Goal: Register for event/course

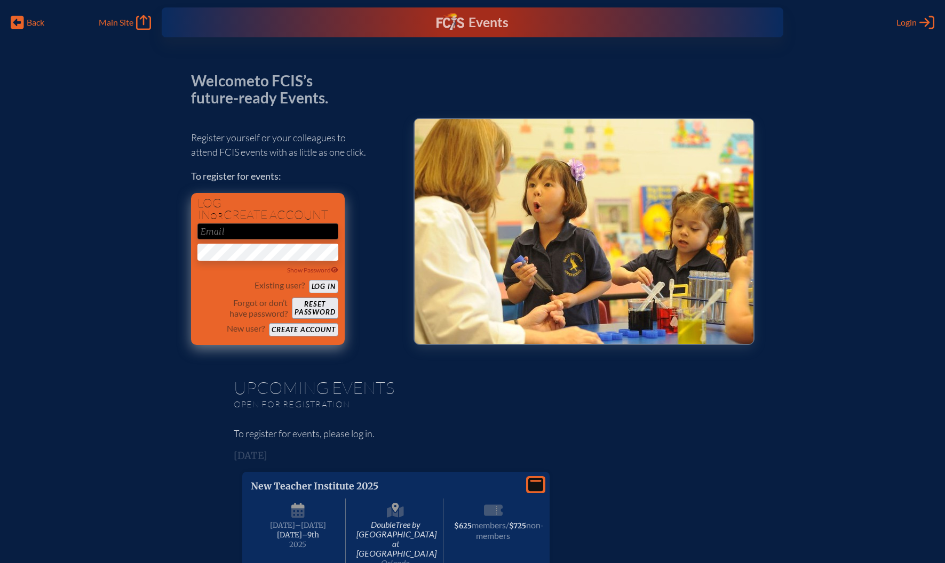
click at [239, 232] on input "email" at bounding box center [267, 232] width 141 height 16
type input "[EMAIL_ADDRESS][DOMAIN_NAME]"
drag, startPoint x: 281, startPoint y: 229, endPoint x: 188, endPoint y: 231, distance: 92.8
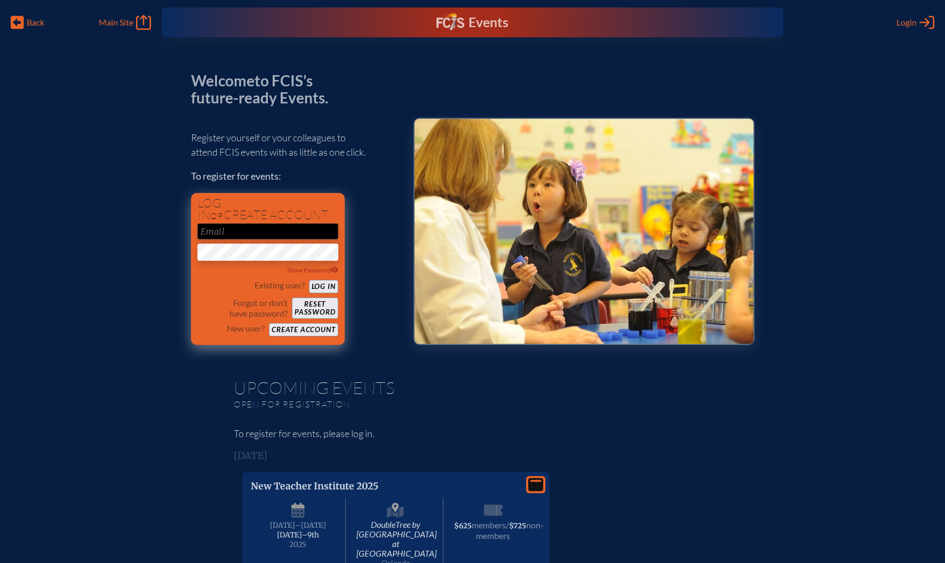
click at [296, 328] on button "Create account" at bounding box center [303, 329] width 69 height 13
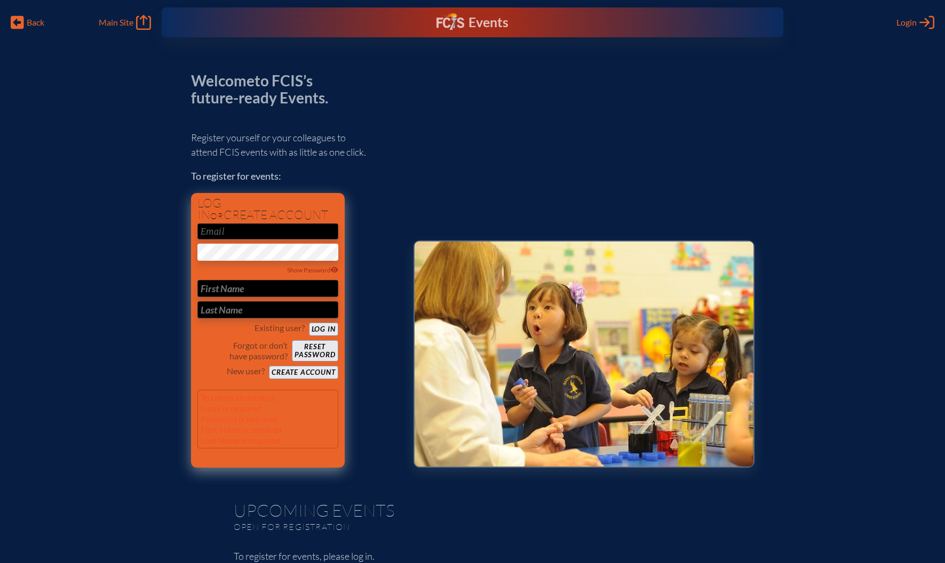
click at [271, 231] on input "email" at bounding box center [267, 232] width 141 height 16
type input "[EMAIL_ADDRESS][DOMAIN_NAME]"
type input "Kyle"
type input "Aubrey"
click at [315, 372] on button "Create account" at bounding box center [303, 372] width 69 height 13
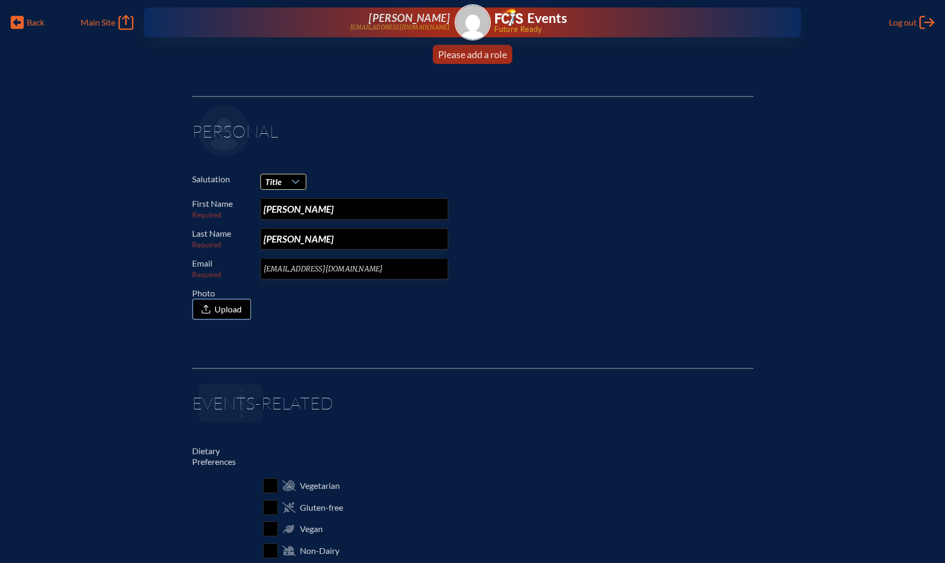
click at [286, 185] on div at bounding box center [296, 181] width 20 height 15
click at [292, 197] on li "Mr." at bounding box center [283, 201] width 46 height 15
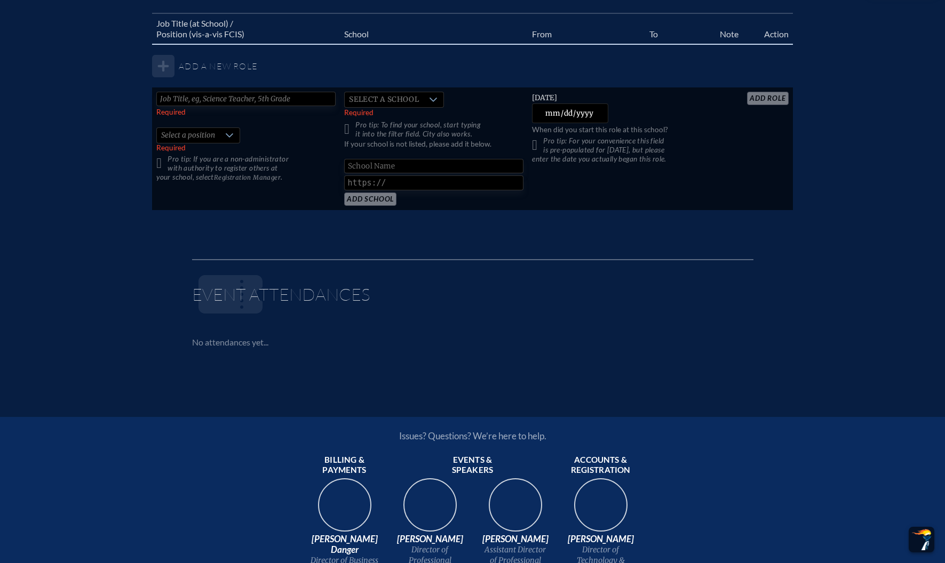
scroll to position [689, 0]
type input "Director of Elememtary School"
click at [232, 136] on icon at bounding box center [229, 137] width 9 height 9
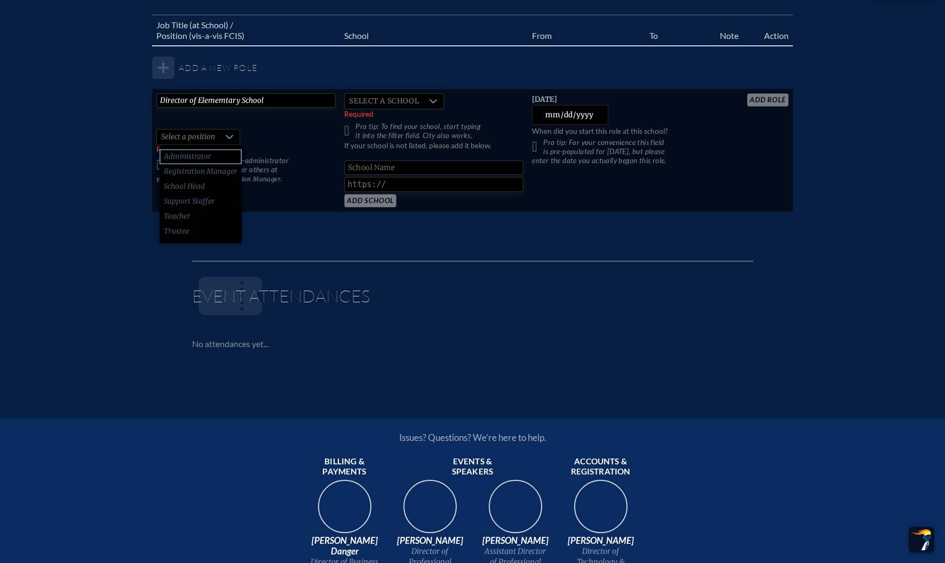
click at [206, 157] on span "Administrator" at bounding box center [187, 156] width 47 height 11
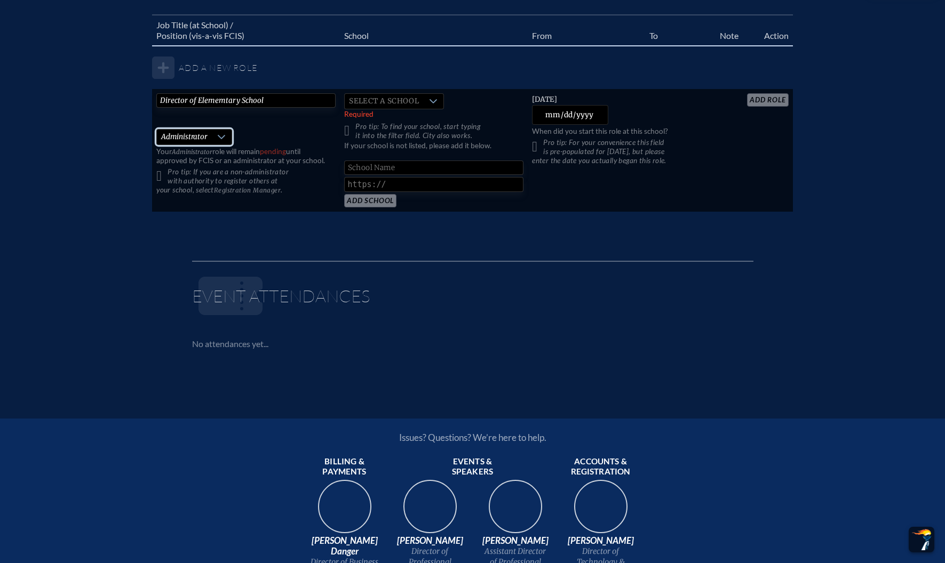
click at [164, 174] on p "Pro tip: If you are a non-administrator with authority to register others at yo…" at bounding box center [245, 180] width 179 height 27
click at [440, 100] on div at bounding box center [433, 101] width 20 height 15
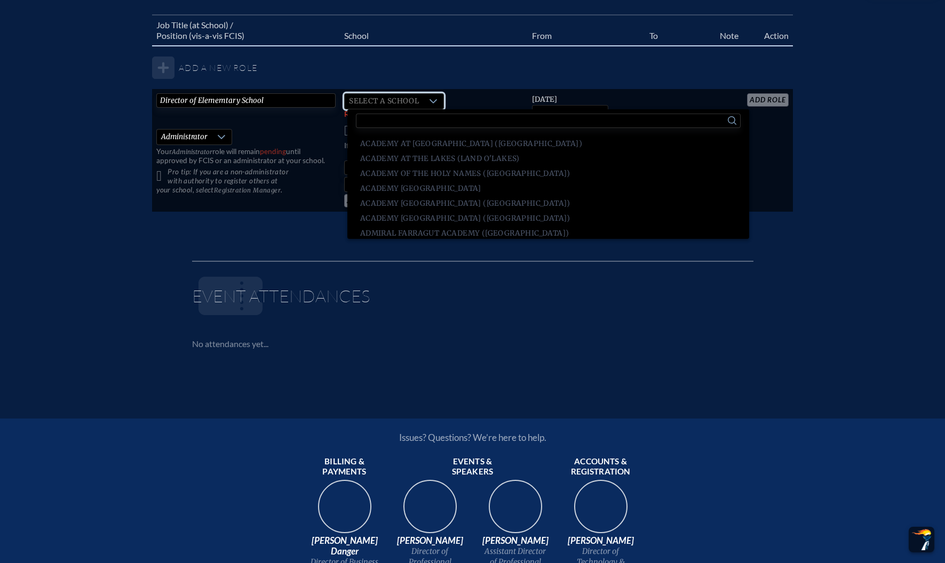
click at [414, 121] on input "text" at bounding box center [548, 121] width 385 height 14
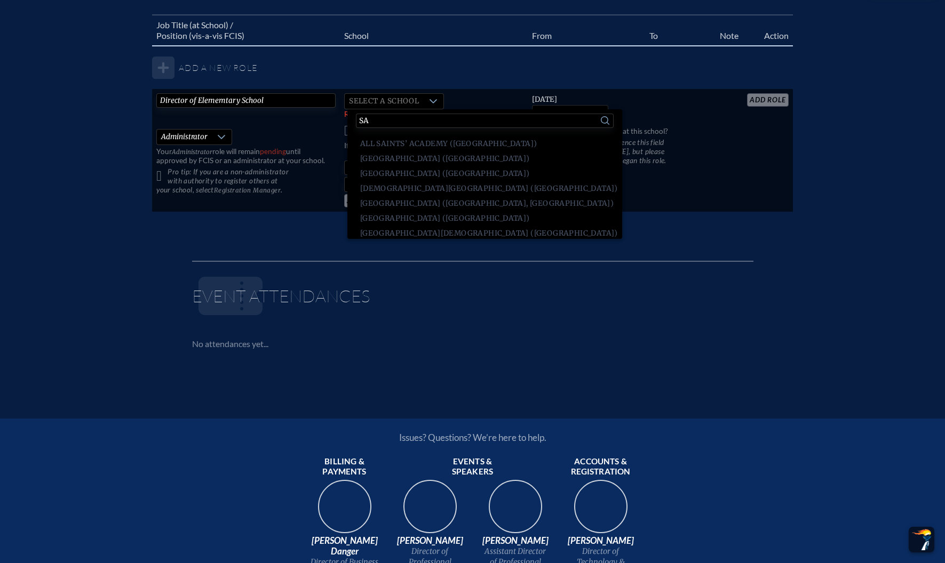
type input "S"
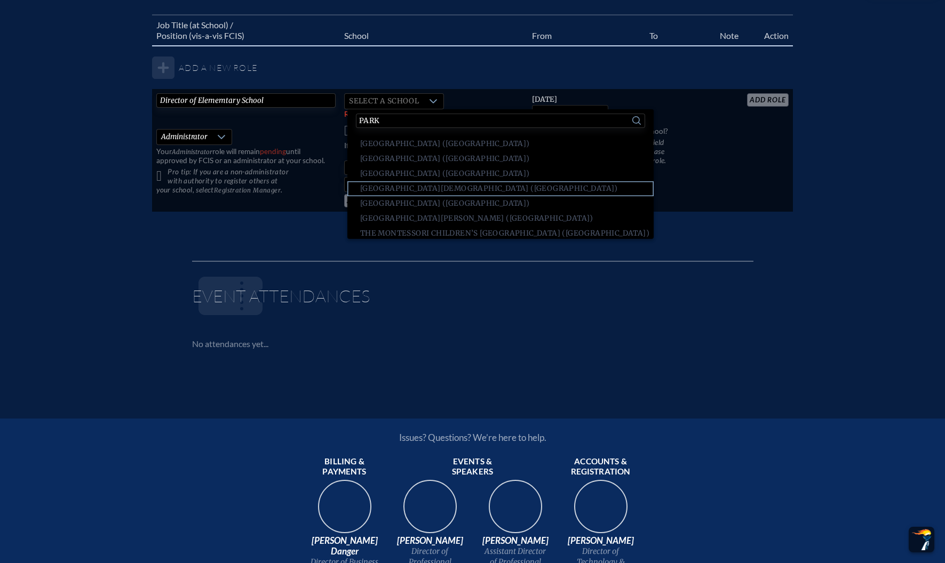
type input "Park"
click at [410, 181] on li "Parkway Christian School (Davie)" at bounding box center [500, 188] width 306 height 15
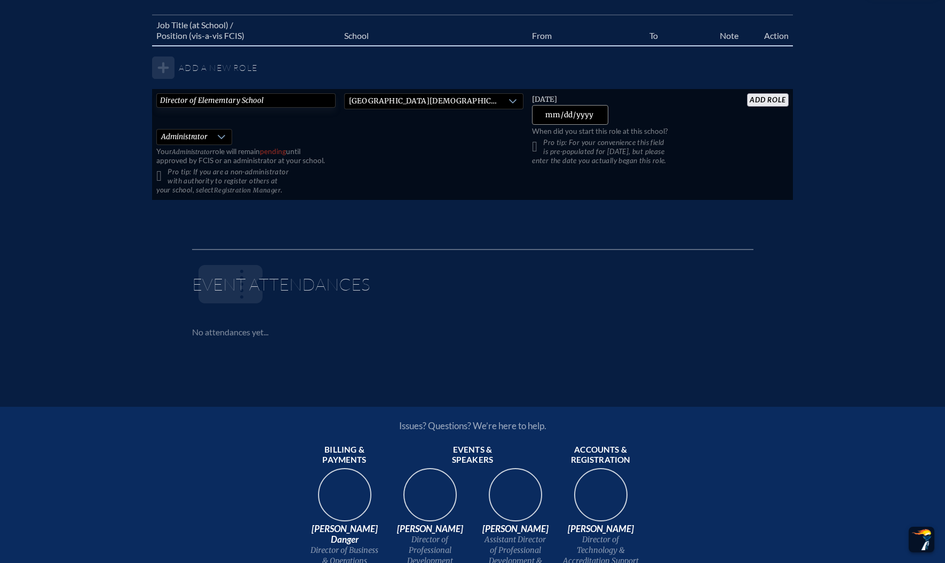
click at [580, 113] on input "2025-08-11" at bounding box center [570, 115] width 76 height 20
click at [545, 115] on input "2025-08-11" at bounding box center [570, 115] width 76 height 20
click at [555, 116] on input "2025-07-11" at bounding box center [570, 115] width 76 height 20
click at [575, 114] on input "2025-07-01" at bounding box center [570, 115] width 76 height 20
type input "2022-07-01"
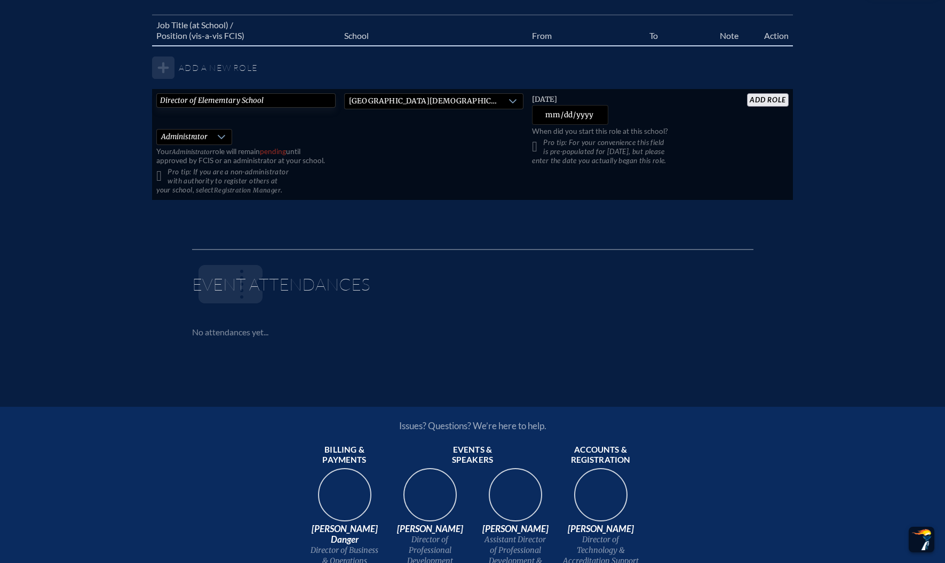
click at [610, 110] on td "Friday, July 1st, 2022 2022-07-01 When did you start this role at this school? …" at bounding box center [622, 144] width 188 height 111
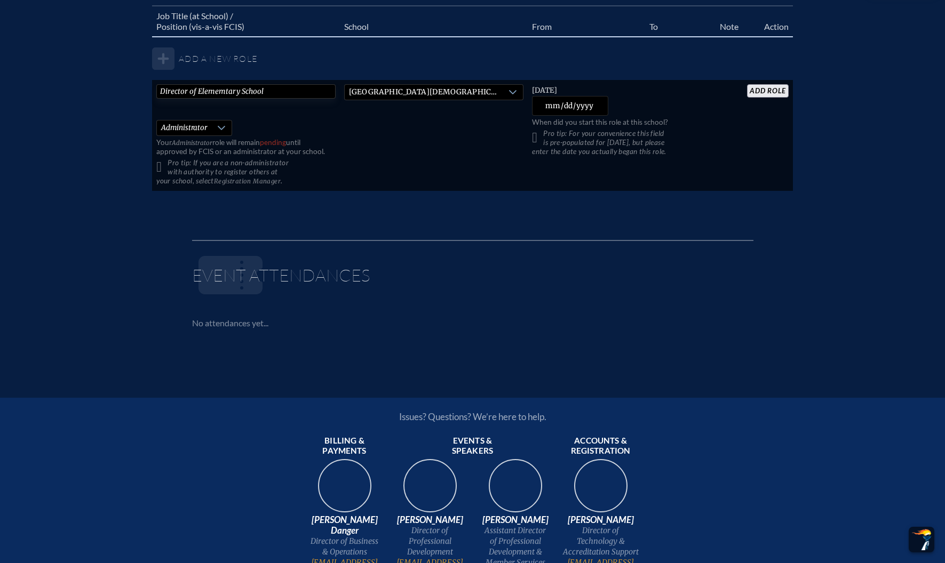
scroll to position [672, 0]
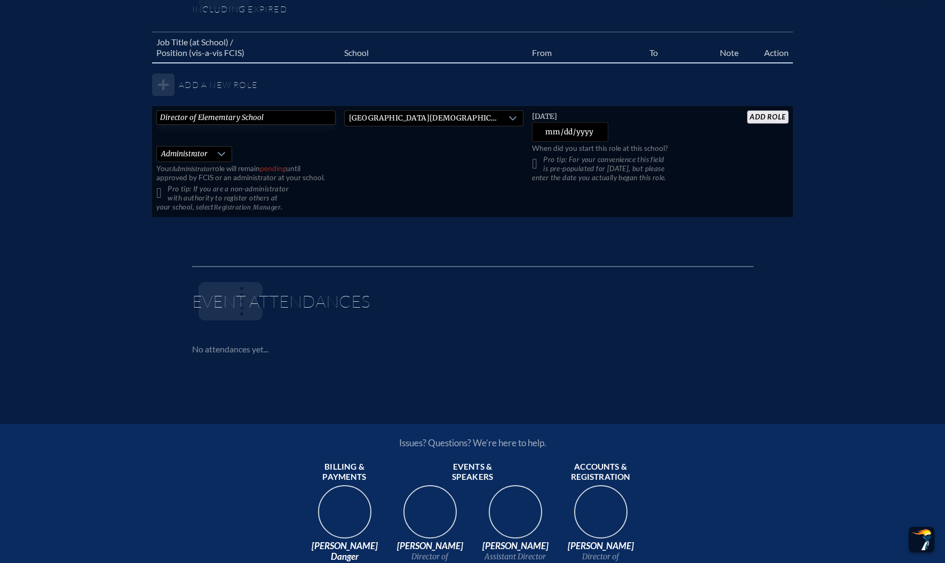
click at [760, 121] on input "add Role" at bounding box center [767, 116] width 41 height 13
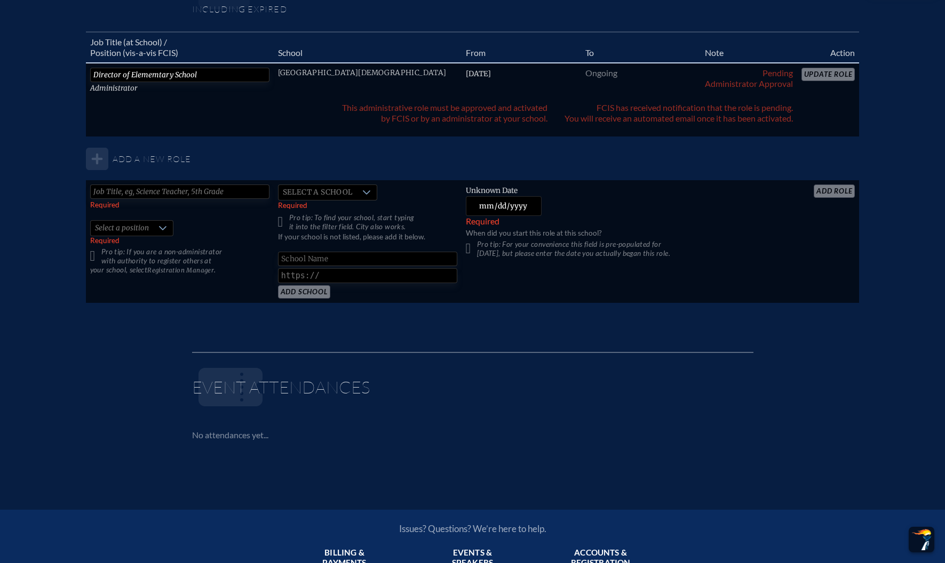
scroll to position [671, 0]
click at [318, 197] on span "Select a school" at bounding box center [317, 194] width 78 height 15
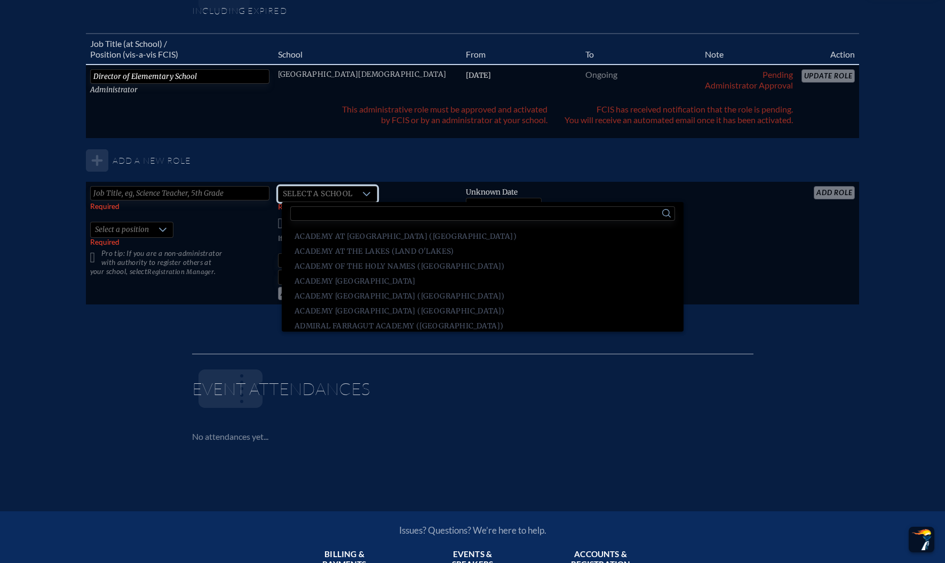
click at [321, 212] on input "text" at bounding box center [482, 213] width 385 height 14
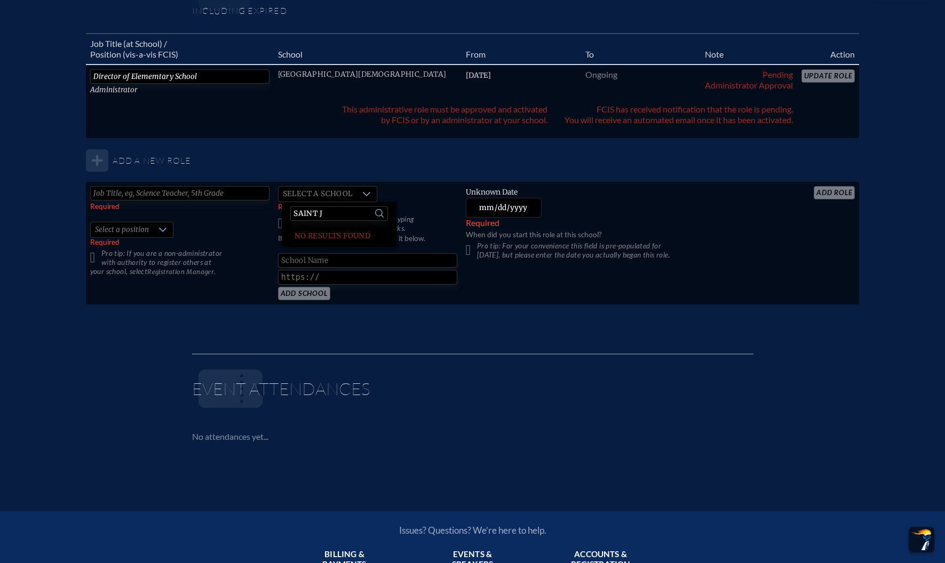
type input "Saint jo"
drag, startPoint x: 335, startPoint y: 210, endPoint x: 275, endPoint y: 210, distance: 60.3
click at [275, 210] on body "Back Back Main Site Main Site Log out Log out Kyle Aubrey kaubrey@pcs-fl.net Ev…" at bounding box center [472, 95] width 945 height 1532
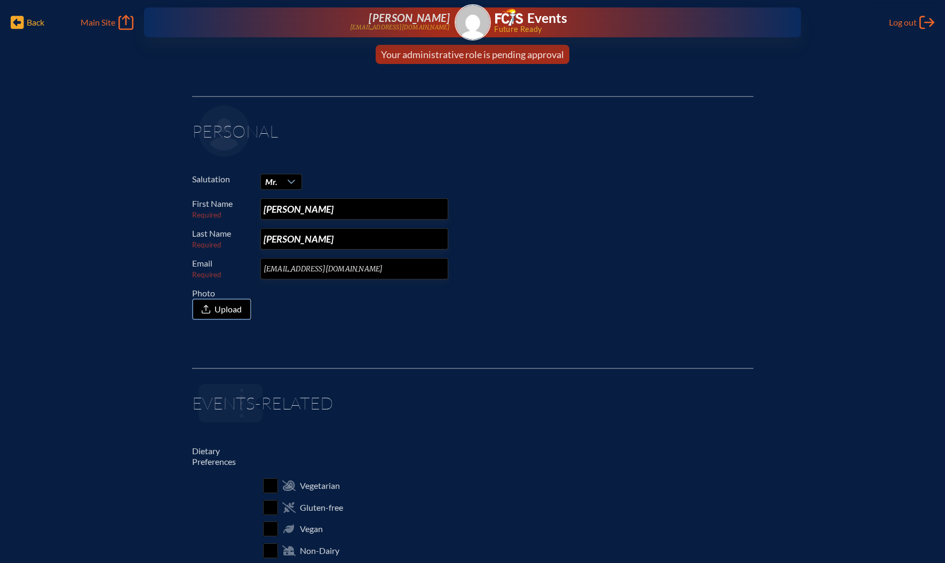
click at [36, 18] on span "Back" at bounding box center [36, 22] width 18 height 11
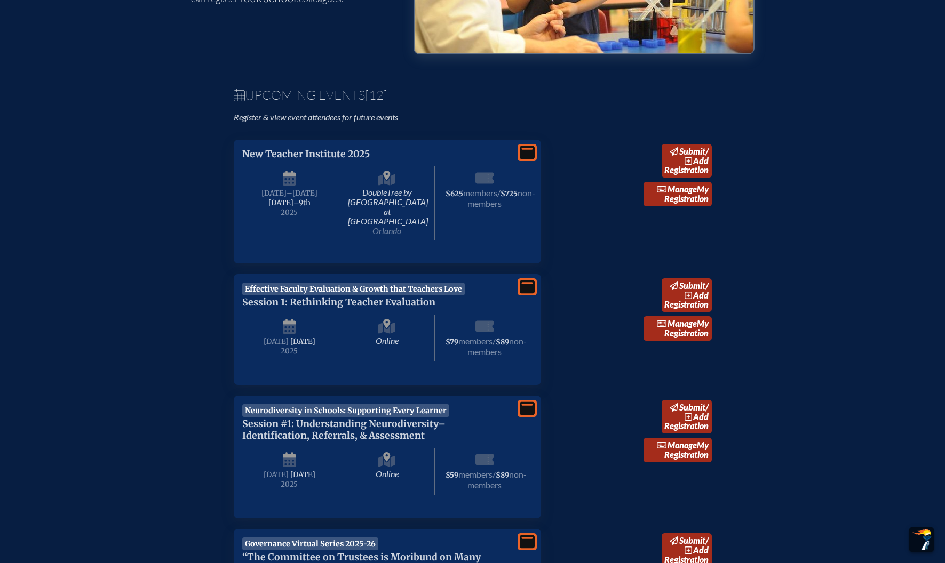
scroll to position [278, 0]
click at [532, 153] on icon at bounding box center [527, 151] width 15 height 13
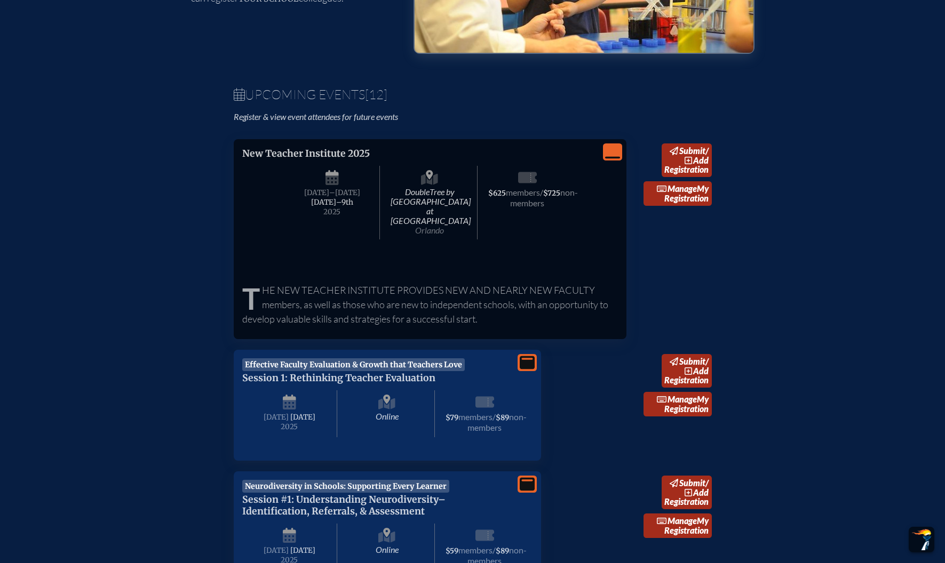
click at [609, 154] on icon "View Less" at bounding box center [612, 152] width 15 height 15
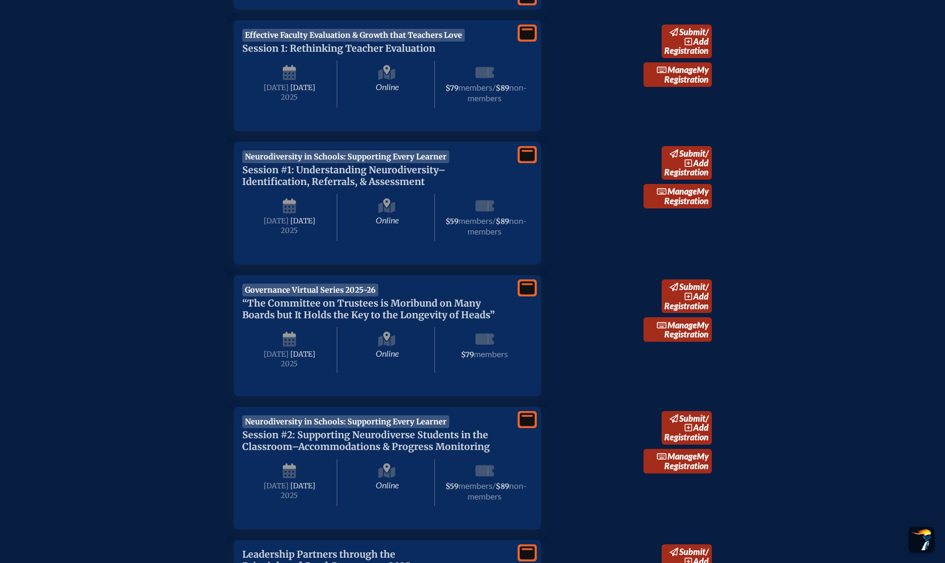
scroll to position [533, 0]
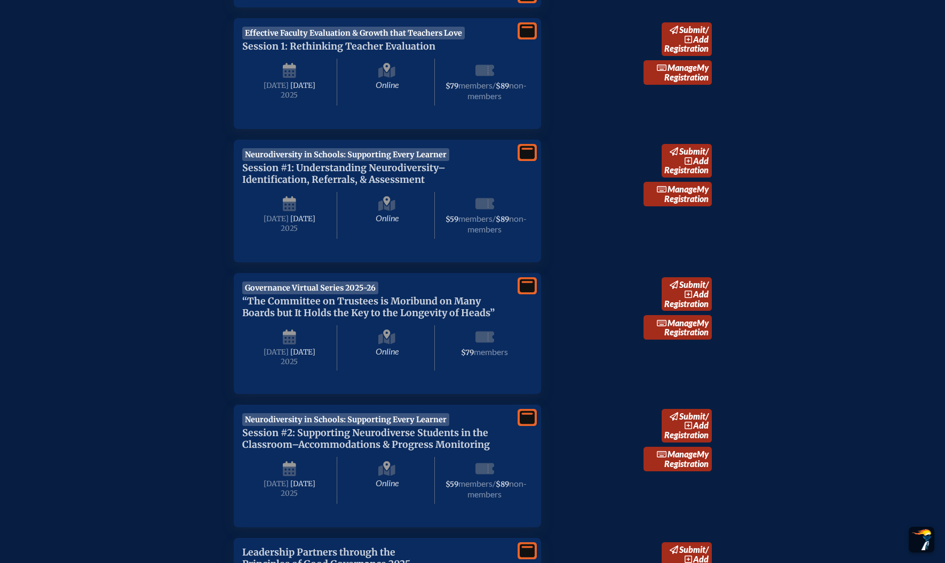
click at [526, 26] on icon at bounding box center [527, 30] width 15 height 13
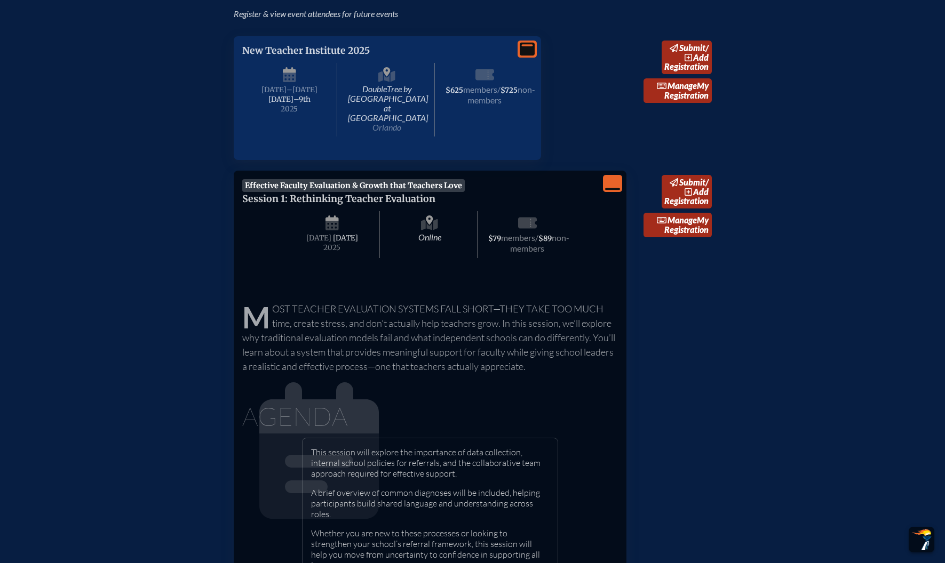
click at [616, 177] on icon "View Less" at bounding box center [612, 183] width 15 height 15
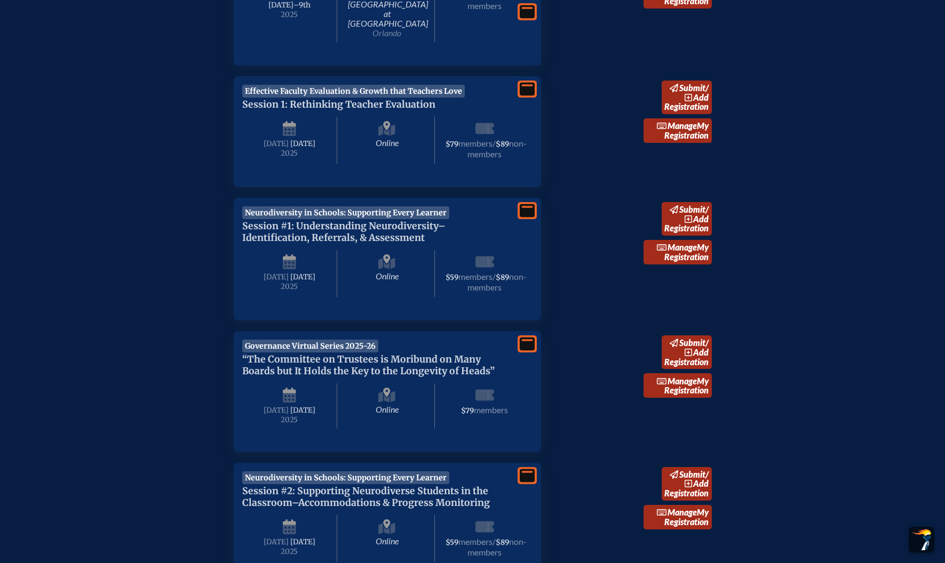
scroll to position [473, 0]
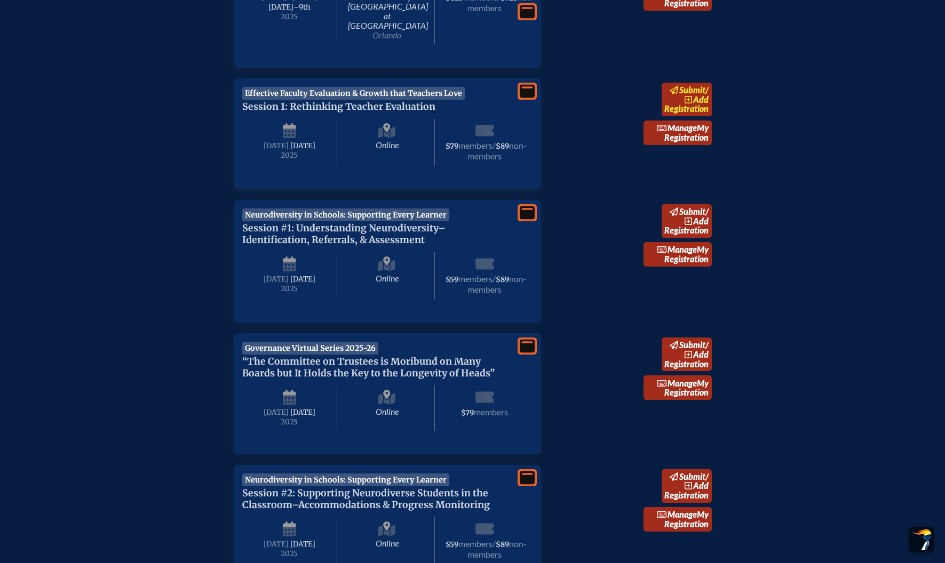
click at [682, 85] on span "submit" at bounding box center [692, 90] width 26 height 10
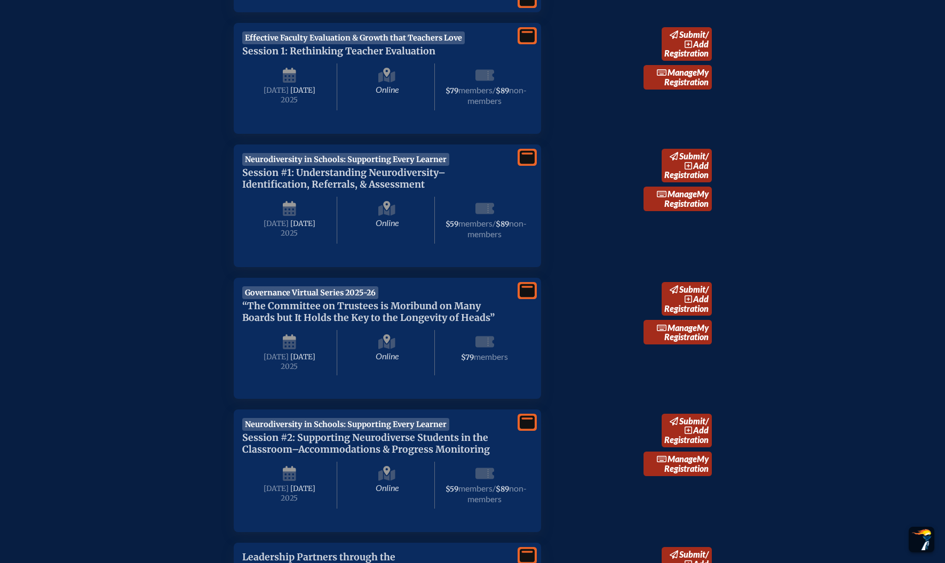
scroll to position [530, 0]
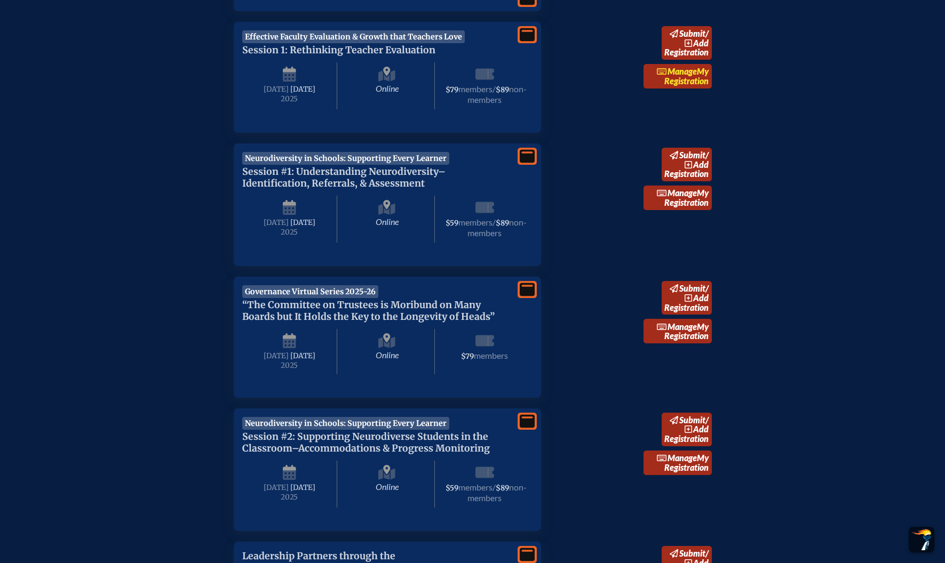
click at [697, 64] on link "Manage My Registration" at bounding box center [677, 76] width 68 height 25
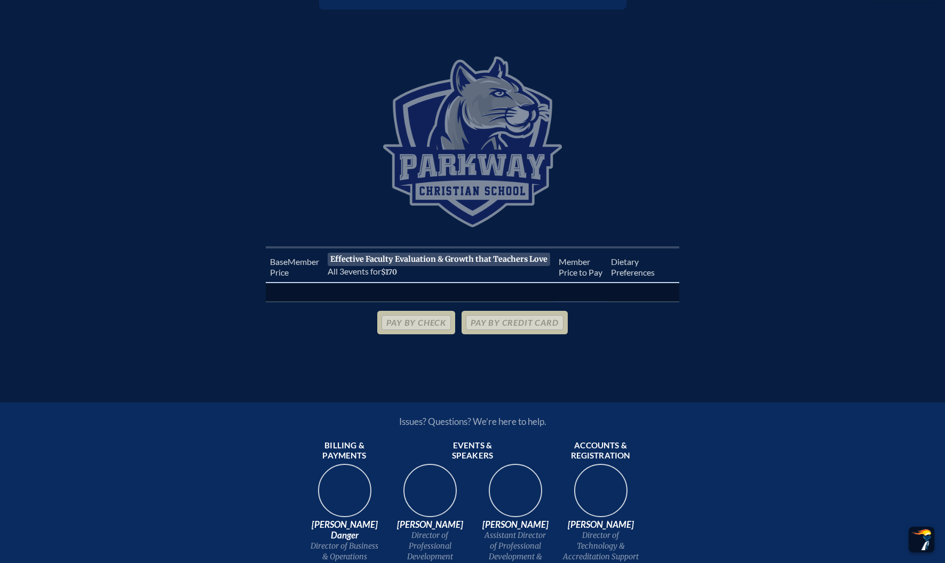
scroll to position [245, 0]
click at [400, 255] on span "Effective Faculty Evaluation & Growth that Teachers Love" at bounding box center [439, 258] width 223 height 13
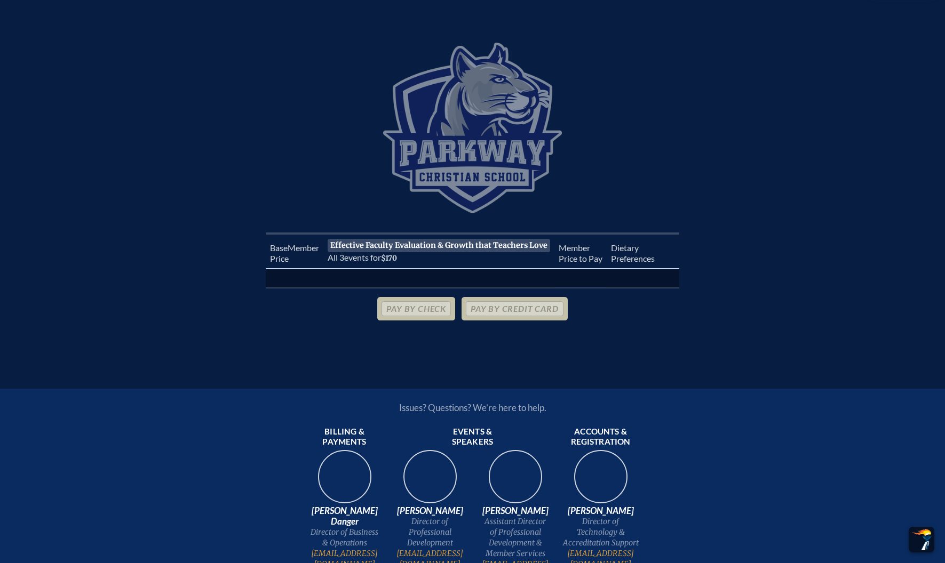
click at [371, 273] on th "Adding to 0 registrations" at bounding box center [439, 278] width 232 height 19
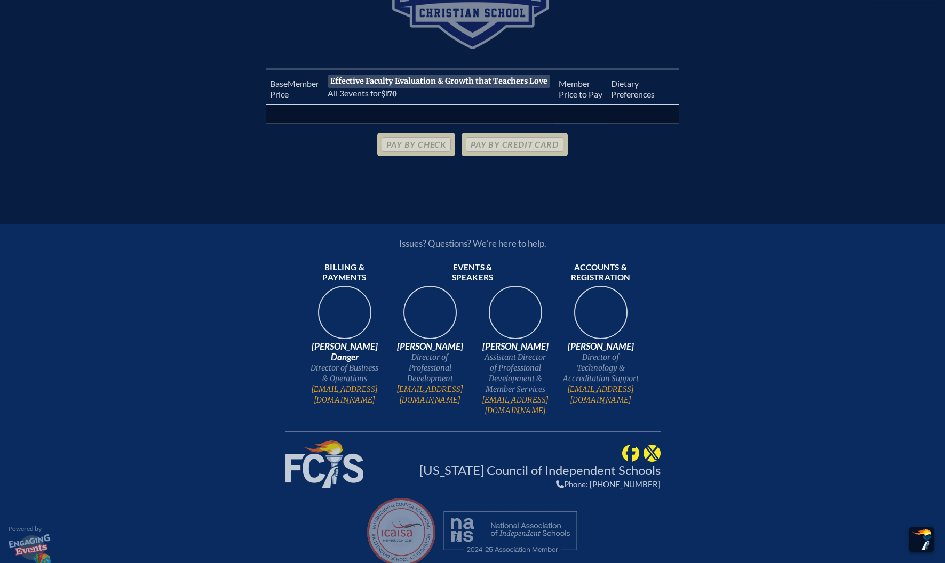
scroll to position [422, 0]
click at [522, 145] on p "Pay by Credit Card" at bounding box center [514, 144] width 106 height 23
click at [768, 112] on div "Base Memb . er Price Effective Faculty Evaluation & Growth that Teachers Love A…" at bounding box center [472, 101] width 885 height 64
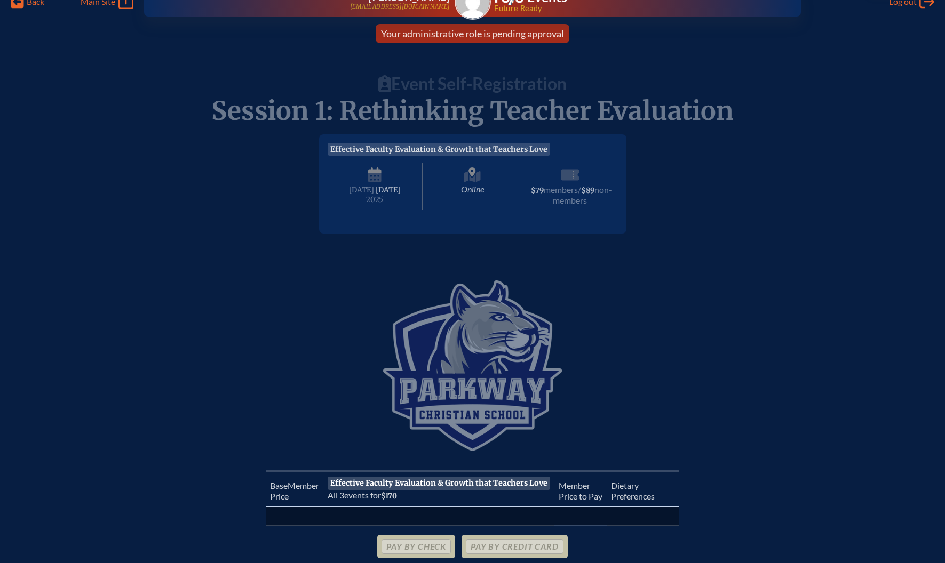
scroll to position [17, 0]
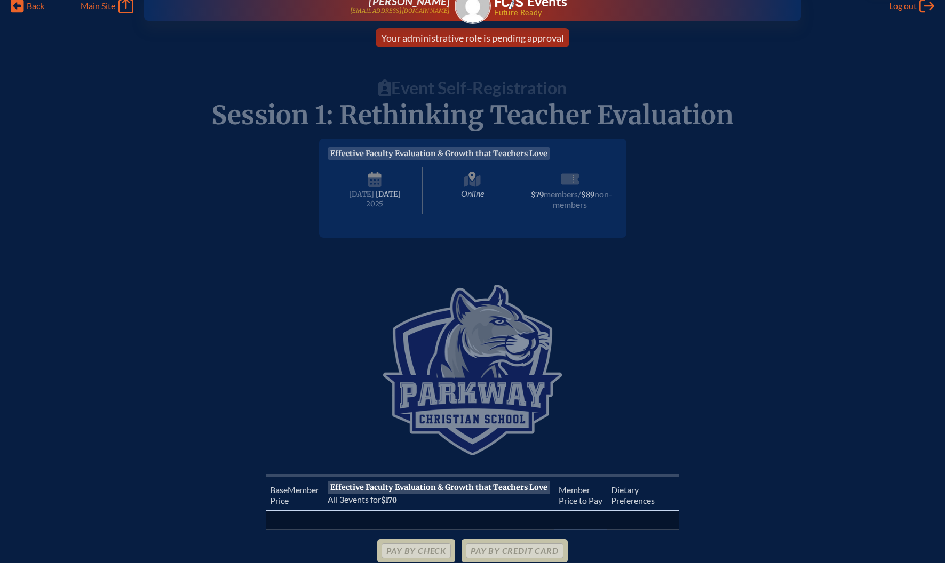
click at [470, 188] on icon at bounding box center [472, 180] width 17 height 17
click at [561, 201] on span "non-members" at bounding box center [582, 199] width 59 height 21
click at [376, 199] on span "[DATE]" at bounding box center [388, 194] width 25 height 9
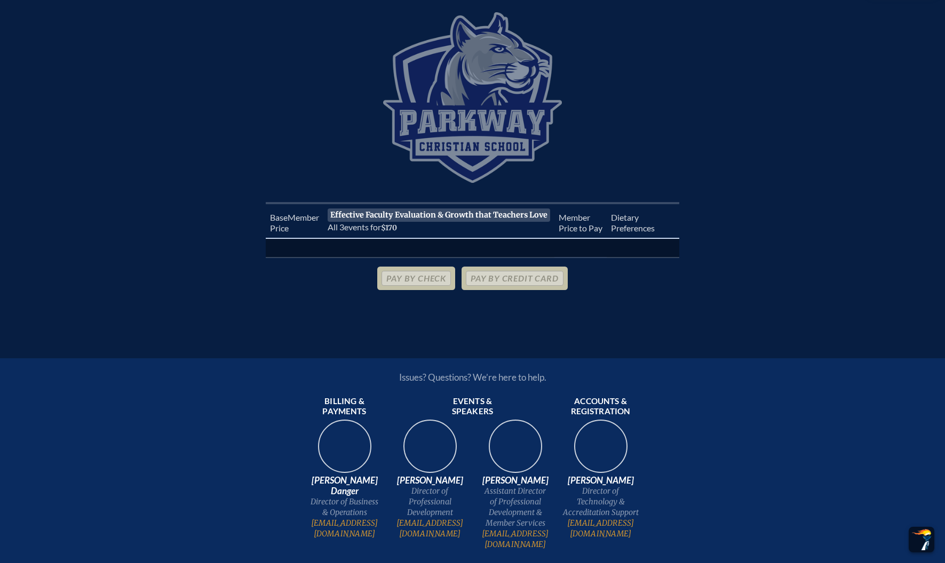
scroll to position [298, 0]
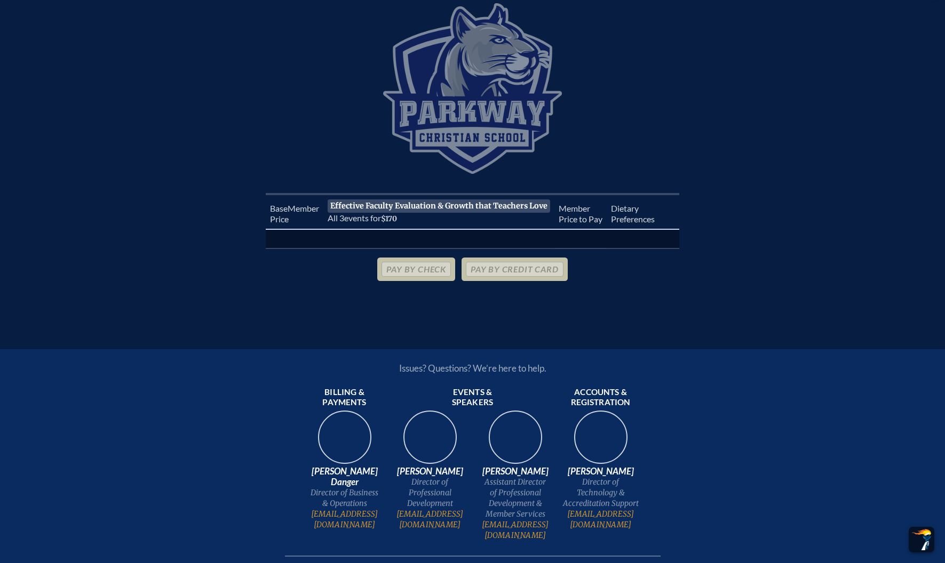
click at [359, 210] on span "Effective Faculty Evaluation & Growth that Teachers Love" at bounding box center [439, 206] width 223 height 13
click at [421, 268] on p "Pay by Check" at bounding box center [416, 269] width 78 height 23
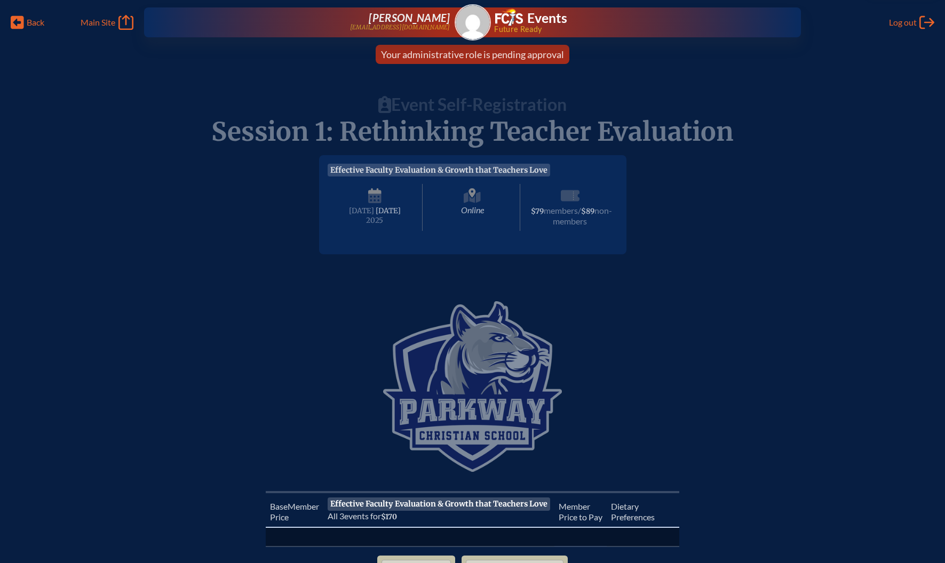
scroll to position [0, 0]
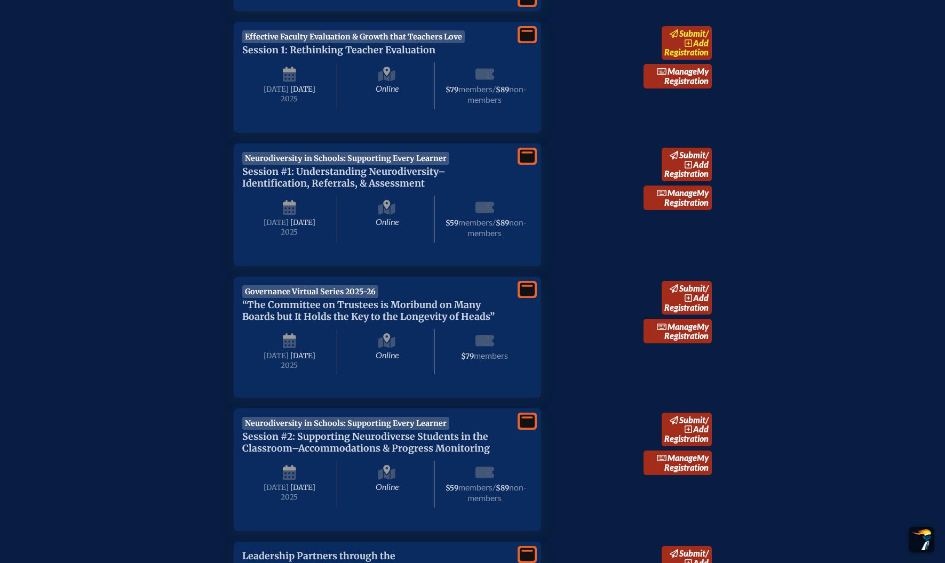
click at [688, 47] on icon at bounding box center [688, 43] width 9 height 9
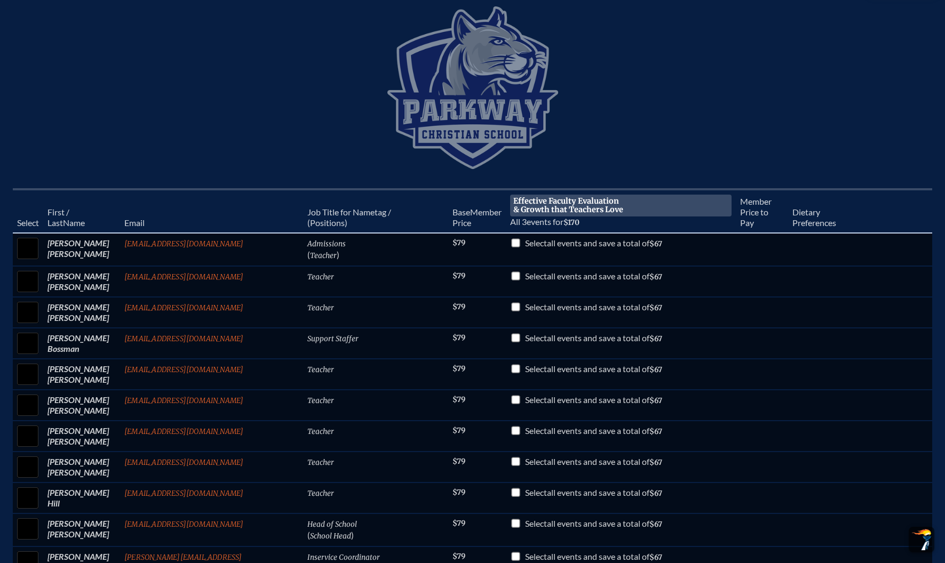
scroll to position [301, 0]
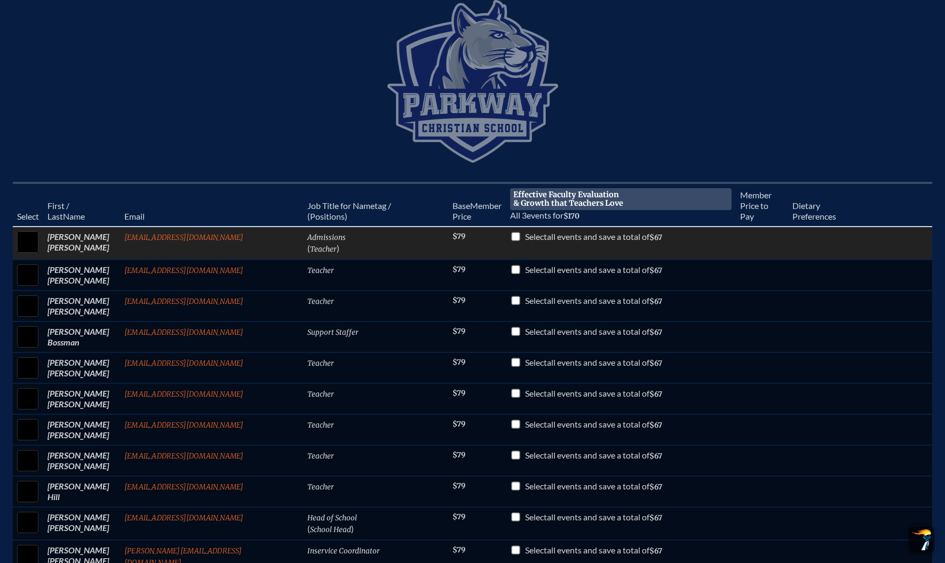
click at [512, 236] on input "checkbox" at bounding box center [516, 236] width 9 height 9
checkbox input "true"
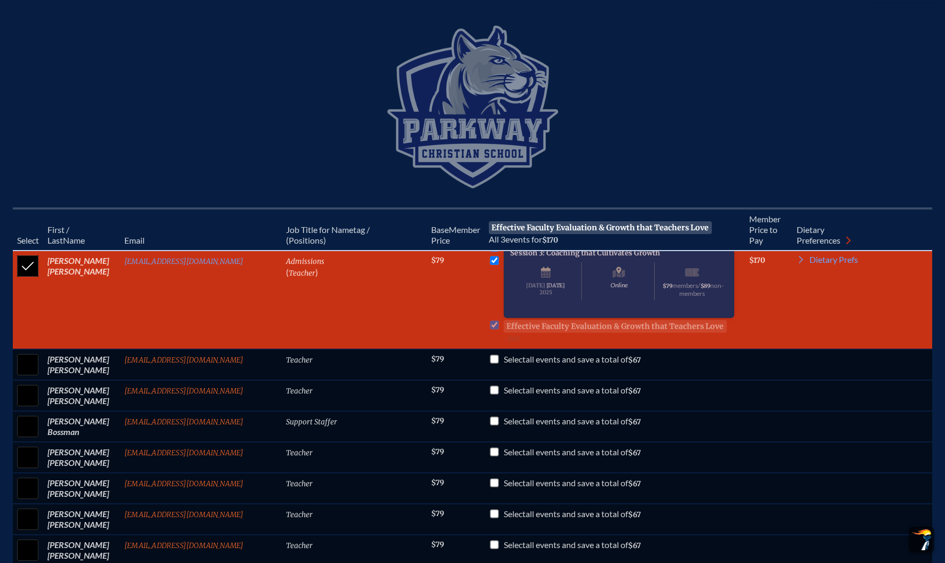
scroll to position [278, 0]
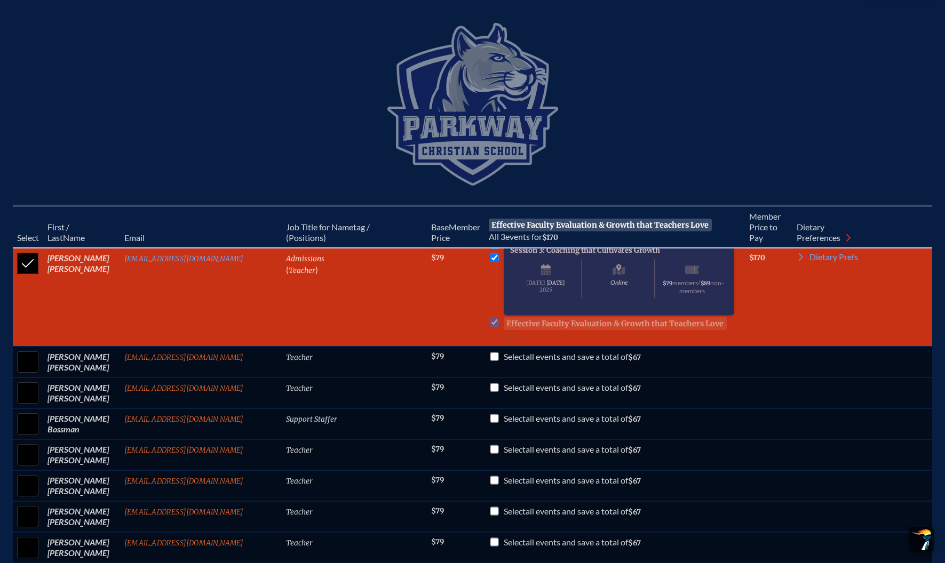
click at [30, 273] on input "checkbox" at bounding box center [27, 263] width 27 height 27
checkbox input "false"
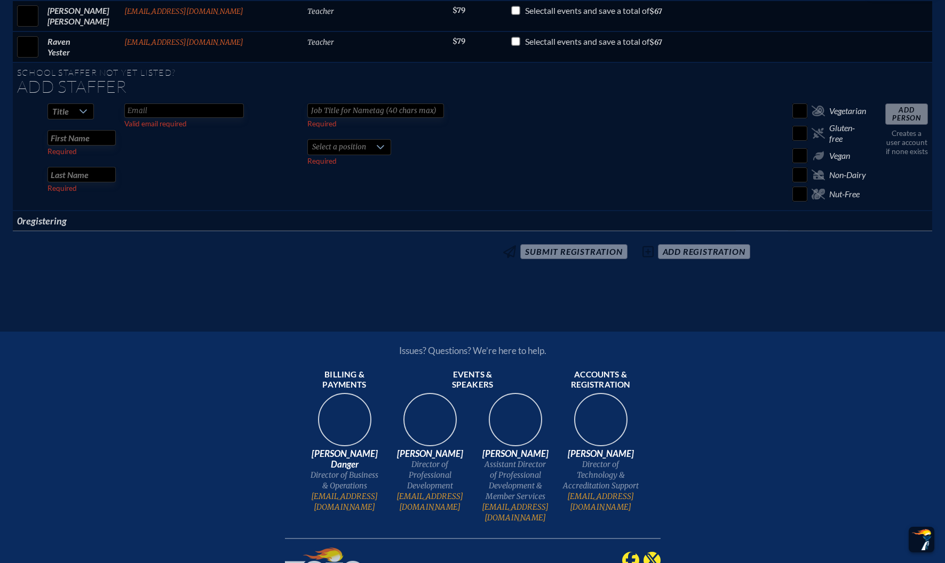
scroll to position [1283, 0]
click at [87, 107] on icon at bounding box center [83, 111] width 9 height 9
click at [92, 126] on li "Mr" at bounding box center [85, 126] width 46 height 15
type input "[PERSON_NAME]"
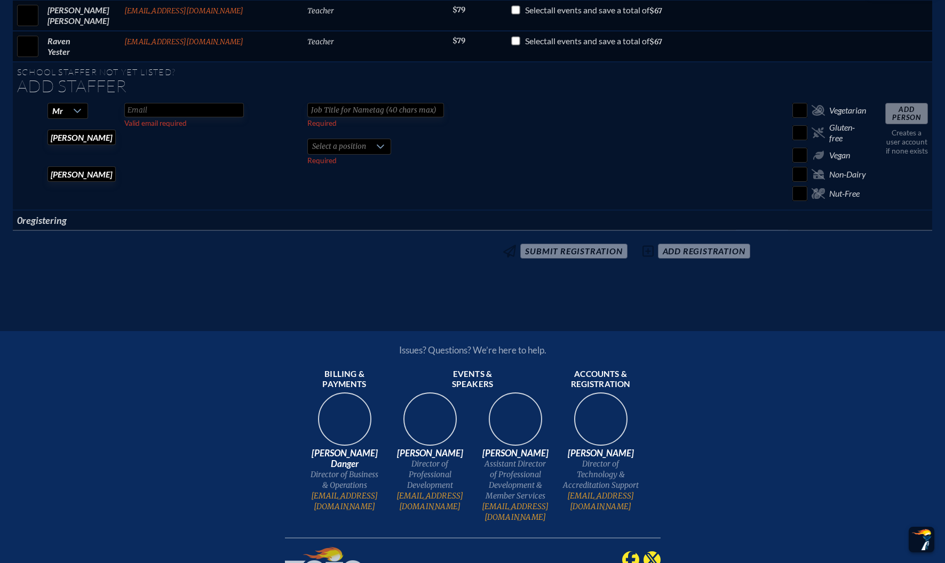
type input "[EMAIL_ADDRESS][DOMAIN_NAME]"
type input "A"
type input "Director of Elementary School"
click at [370, 143] on div at bounding box center [380, 146] width 20 height 15
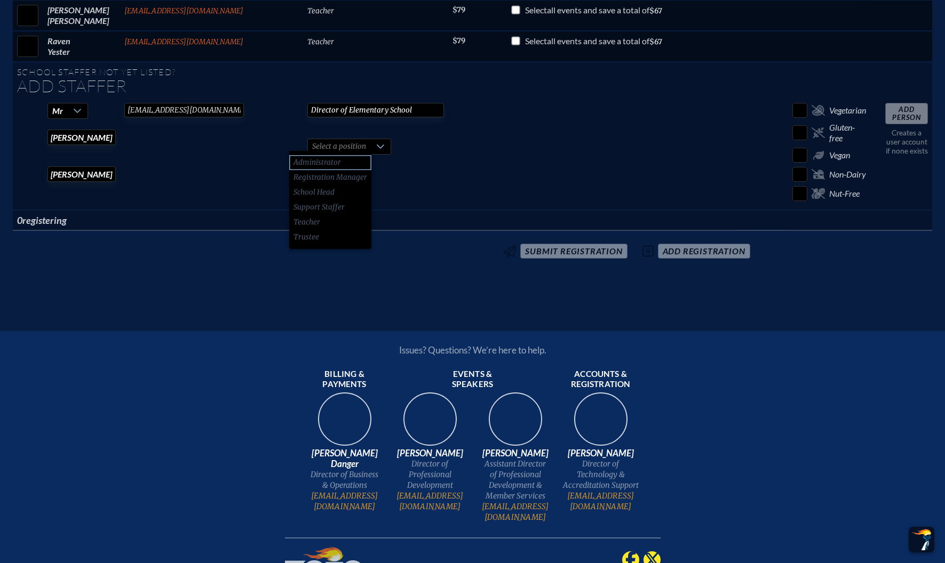
click at [346, 158] on li "Administrator" at bounding box center [330, 162] width 82 height 15
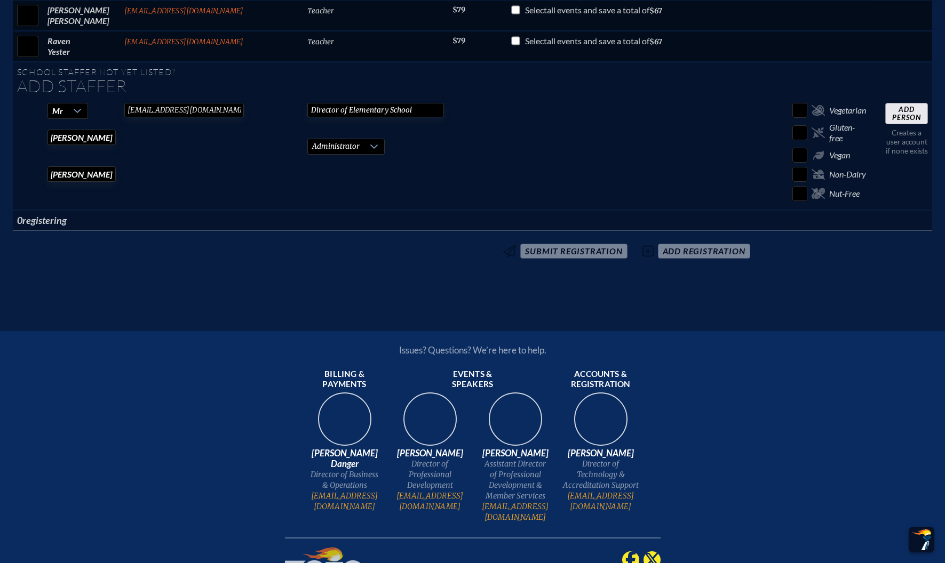
click at [904, 113] on input "Add Person" at bounding box center [906, 113] width 43 height 21
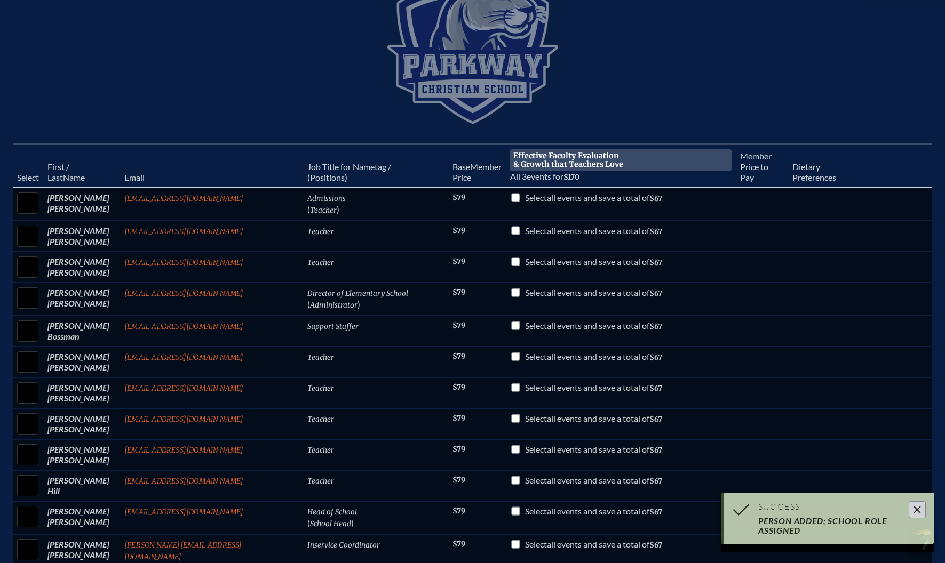
scroll to position [347, 0]
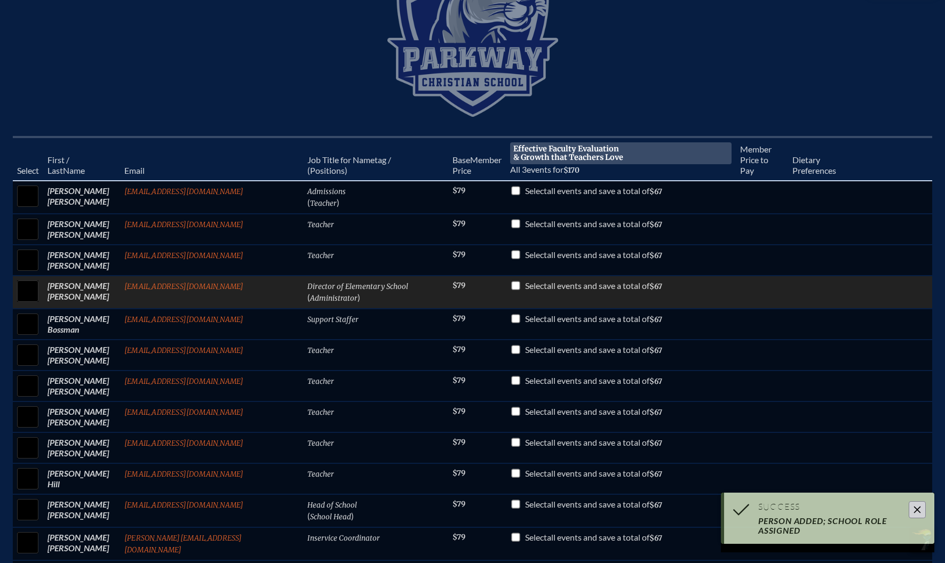
click at [41, 292] on input "checkbox" at bounding box center [27, 291] width 27 height 27
checkbox input "true"
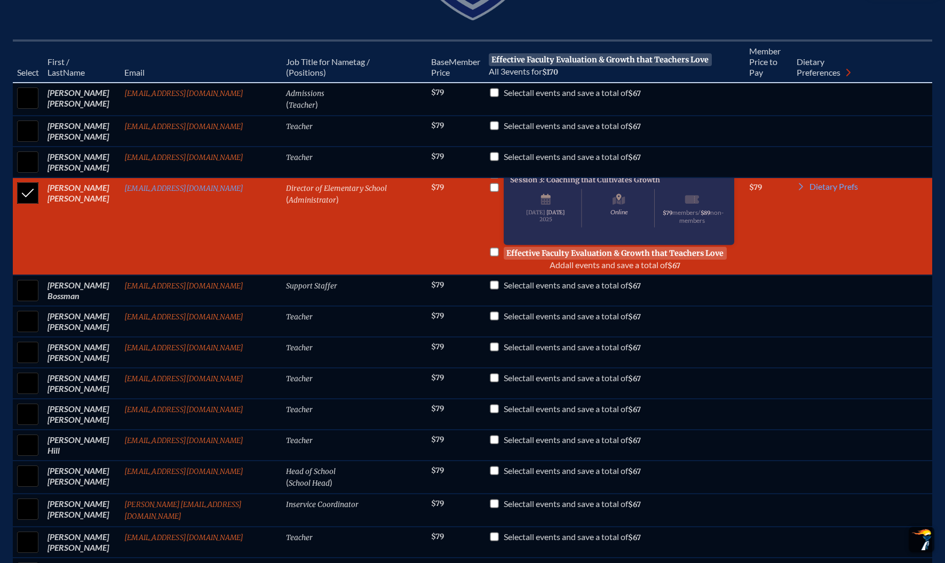
scroll to position [445, 0]
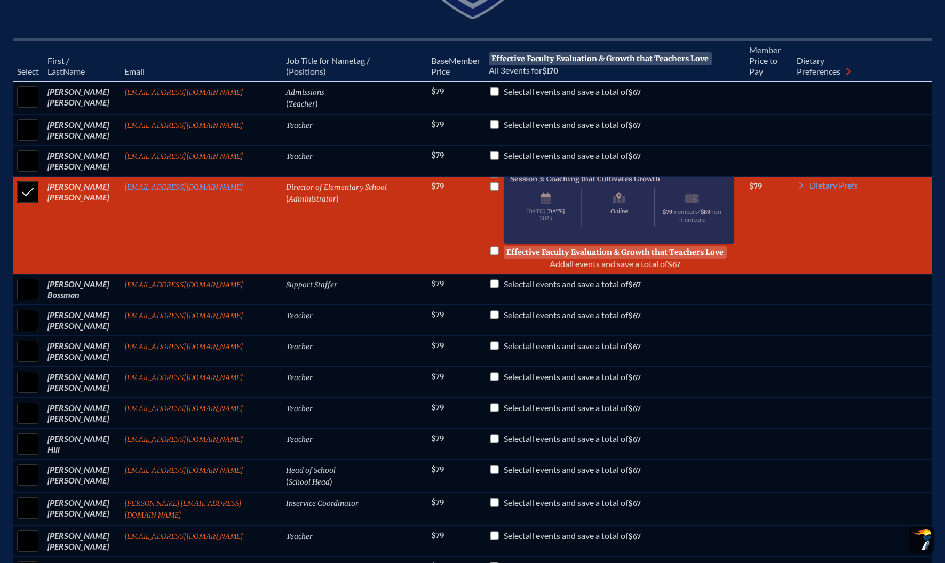
click at [571, 269] on p "Add all events and save a total of $67" at bounding box center [615, 264] width 223 height 11
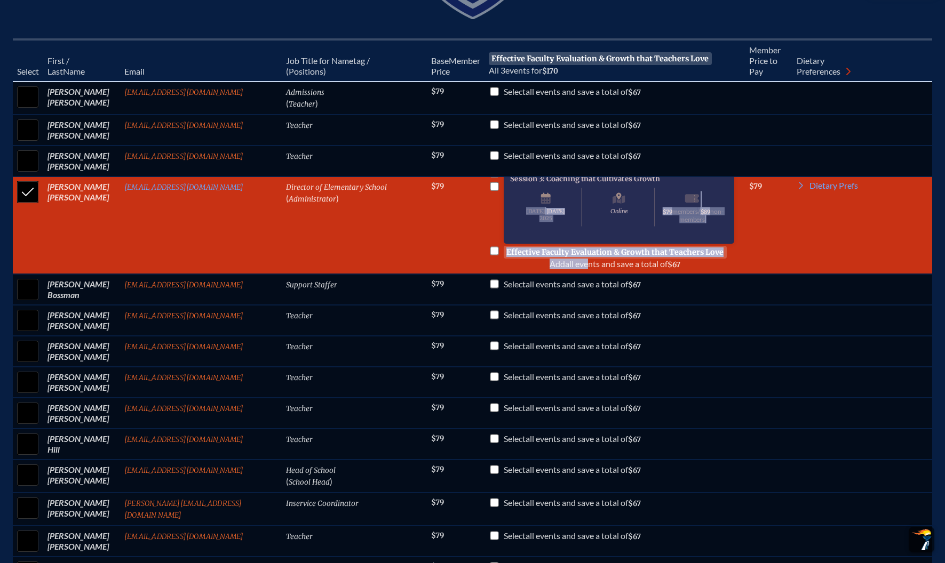
drag, startPoint x: 571, startPoint y: 280, endPoint x: 512, endPoint y: 220, distance: 84.5
click at [512, 220] on ul "Session 1: Rethinking Teacher Evaluation Online [DATE] $79 members / $89 non-me…" at bounding box center [615, 225] width 252 height 88
click at [490, 256] on input "checkbox" at bounding box center [494, 251] width 9 height 9
checkbox input "true"
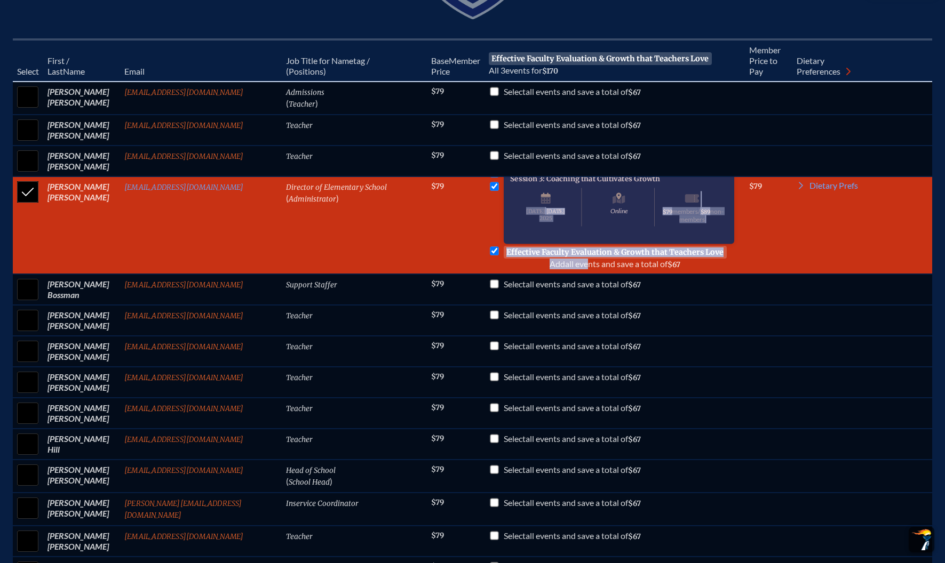
checkbox input "true"
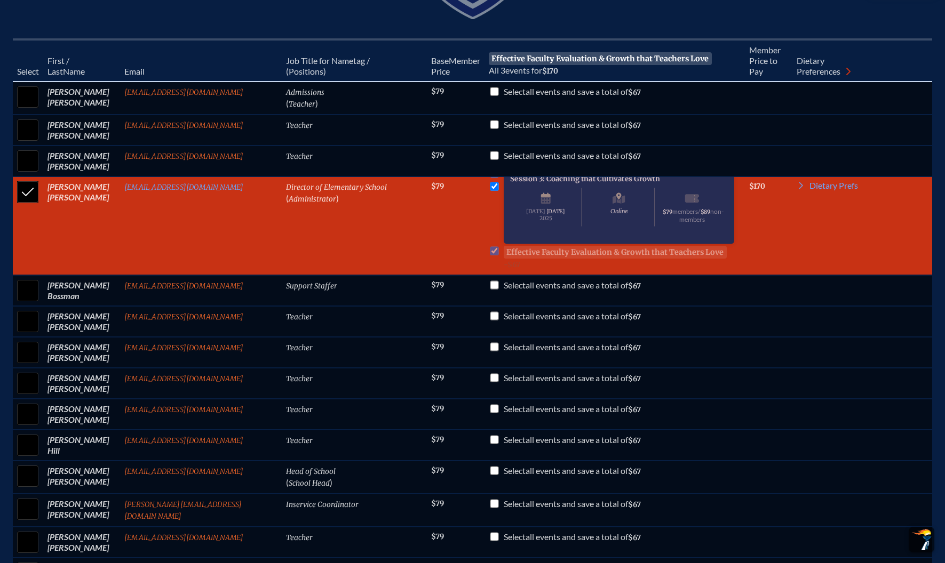
click at [778, 265] on td "$170" at bounding box center [768, 226] width 47 height 99
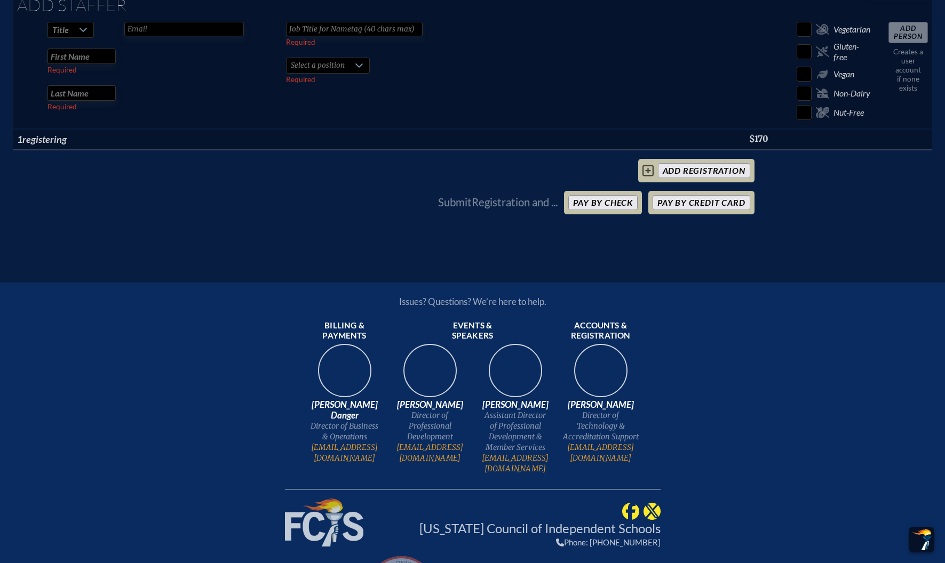
scroll to position [1462, 0]
click at [671, 210] on button "Pay by Credit Card" at bounding box center [700, 202] width 97 height 15
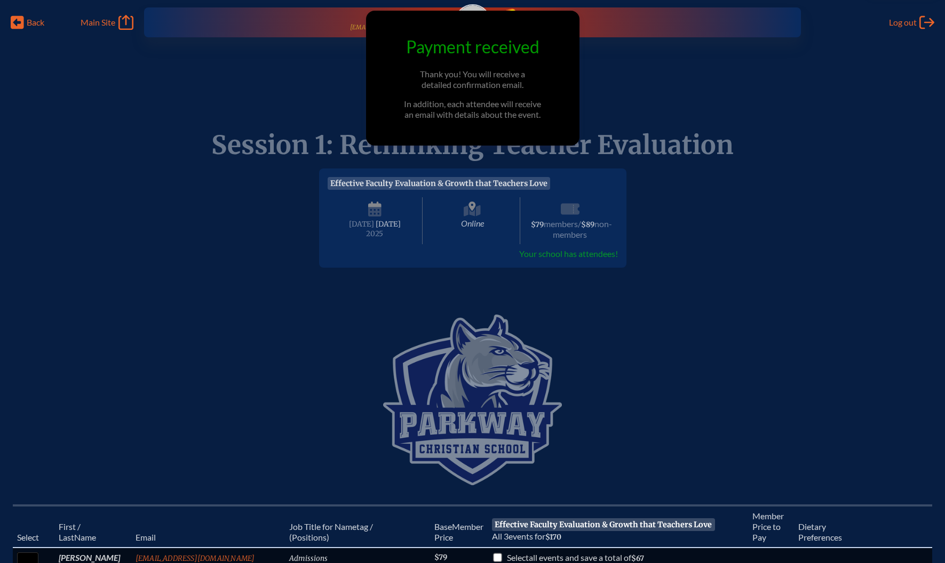
click at [321, 117] on h1 "Event Registration" at bounding box center [472, 117] width 945 height 17
click at [105, 25] on span "Main Site" at bounding box center [98, 22] width 35 height 11
